Goal: Check status: Check status

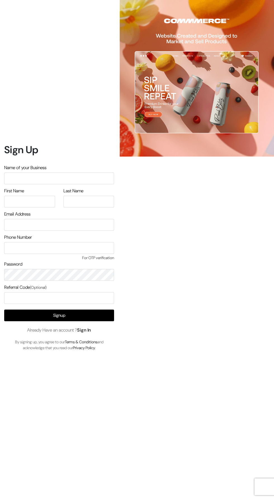
click at [85, 333] on link "Sign In" at bounding box center [84, 330] width 14 height 6
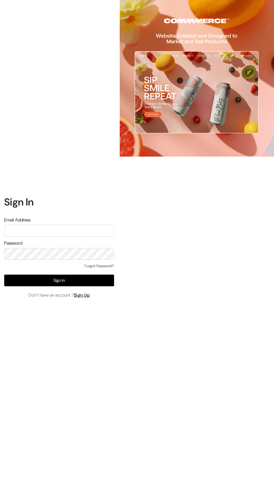
click at [25, 237] on input "text" at bounding box center [59, 231] width 110 height 12
type input "ansaziz777@gmail.com"
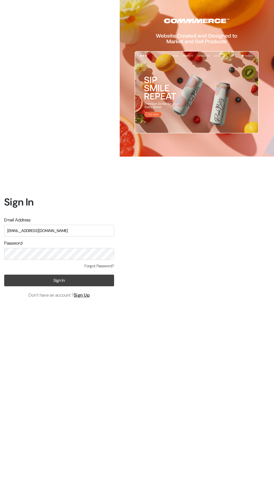
click at [49, 286] on button "Sign In" at bounding box center [59, 281] width 110 height 12
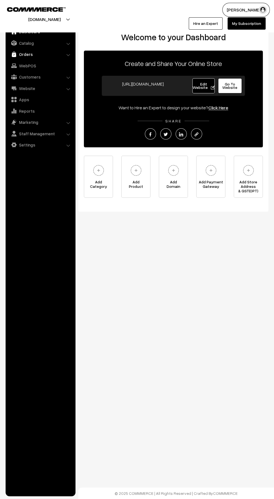
click at [14, 54] on img at bounding box center [14, 54] width 6 height 6
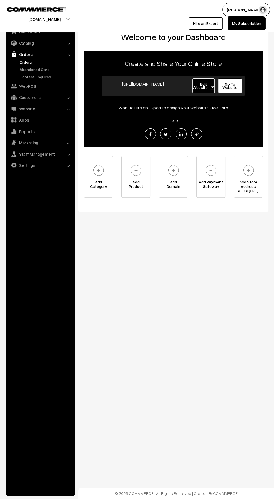
click at [20, 64] on link "Orders" at bounding box center [45, 62] width 55 height 6
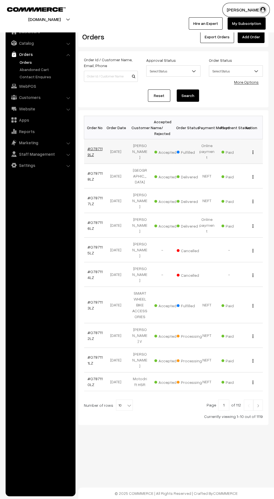
click at [93, 146] on link "#O787119LZ" at bounding box center [95, 151] width 15 height 11
